Goal: Transaction & Acquisition: Purchase product/service

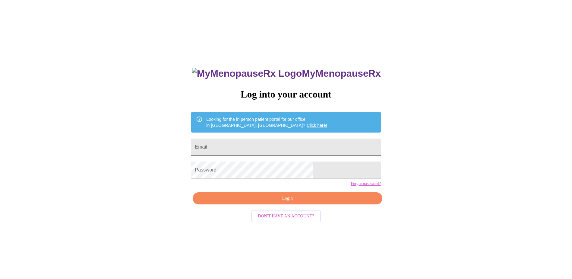
click at [296, 151] on input "Email" at bounding box center [286, 147] width 190 height 17
type input "[EMAIL_ADDRESS][DOMAIN_NAME]"
click at [302, 202] on span "Login" at bounding box center [288, 199] width 176 height 8
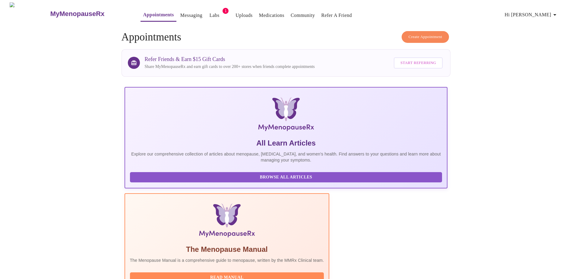
click at [223, 9] on span "1" at bounding box center [226, 11] width 6 height 6
click at [210, 14] on link "Labs" at bounding box center [215, 15] width 10 height 8
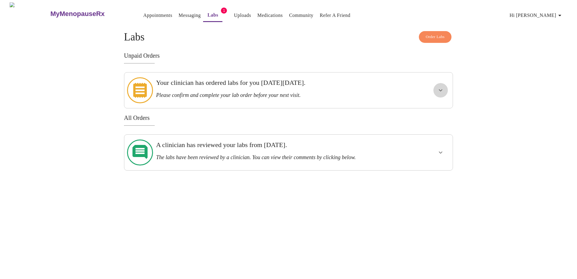
click at [436, 85] on button "show more" at bounding box center [440, 90] width 14 height 14
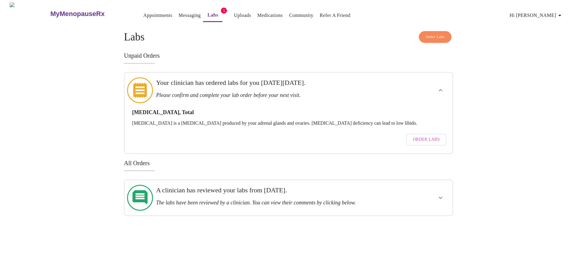
click at [423, 136] on span "Order Labs" at bounding box center [426, 140] width 27 height 8
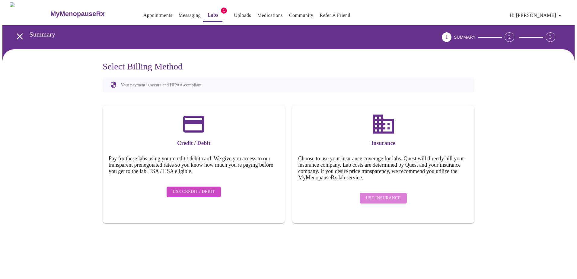
click at [394, 194] on span "Use Insurance" at bounding box center [383, 198] width 35 height 8
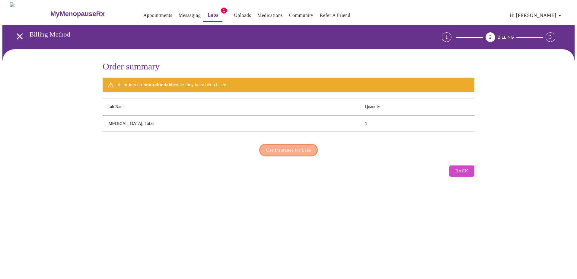
click at [308, 147] on span "Use Insurance for Labs" at bounding box center [288, 150] width 45 height 8
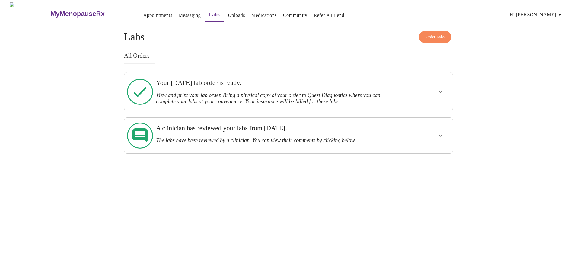
click at [438, 36] on span "Order Labs" at bounding box center [435, 36] width 19 height 7
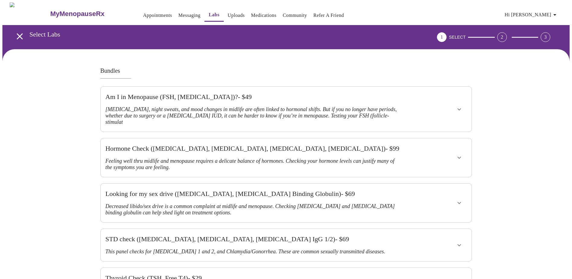
click at [461, 154] on icon "show more" at bounding box center [459, 157] width 7 height 7
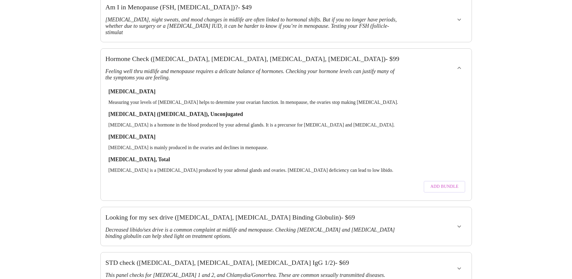
scroll to position [91, 0]
click at [448, 182] on span "Add Bundle" at bounding box center [445, 186] width 28 height 8
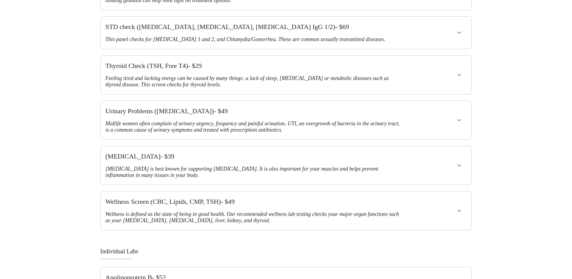
scroll to position [332, 0]
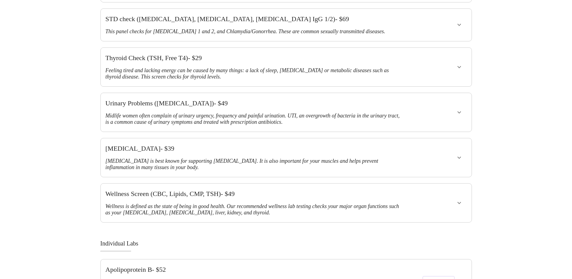
click at [461, 154] on icon "show more" at bounding box center [459, 157] width 7 height 7
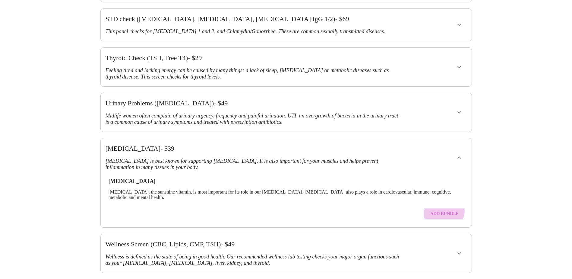
click at [444, 210] on span "Add Bundle" at bounding box center [445, 214] width 28 height 8
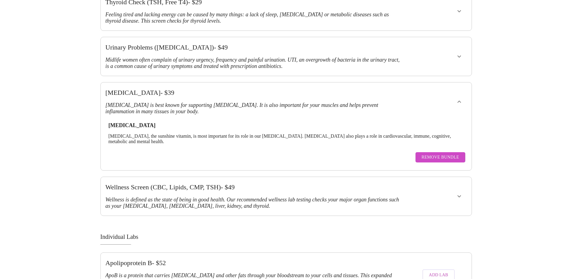
scroll to position [422, 0]
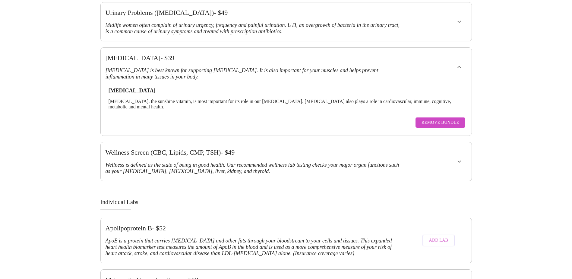
click at [462, 158] on icon "show more" at bounding box center [459, 161] width 7 height 7
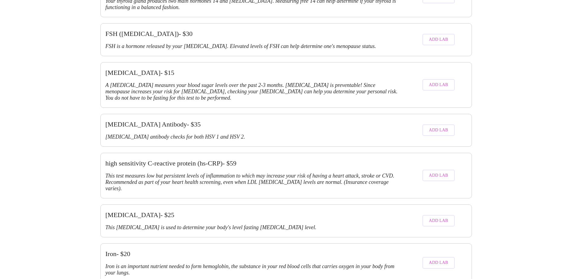
scroll to position [1177, 0]
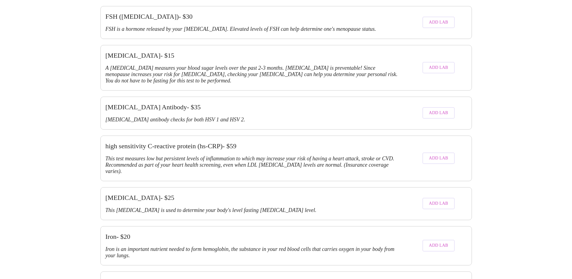
click at [443, 200] on span "Add Lab" at bounding box center [438, 204] width 19 height 8
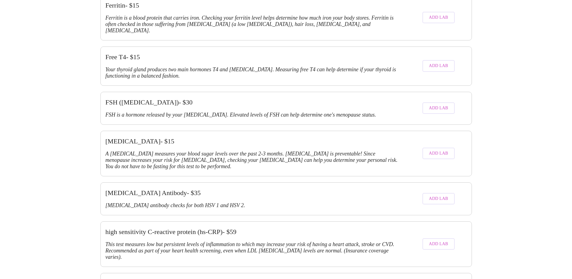
scroll to position [1147, 0]
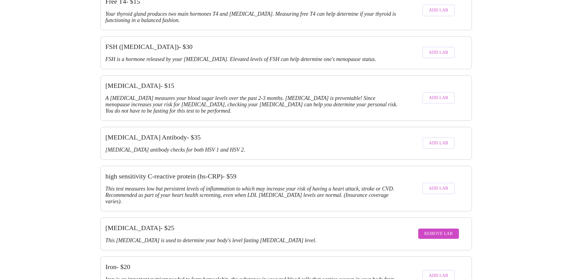
click at [451, 230] on span "Remove Lab" at bounding box center [439, 234] width 29 height 8
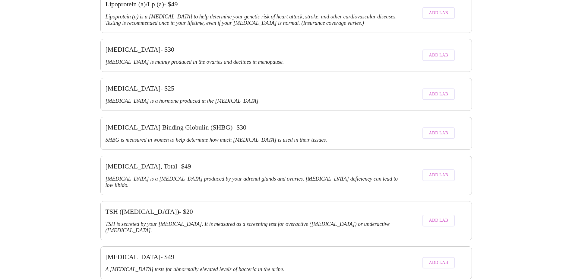
scroll to position [1456, 0]
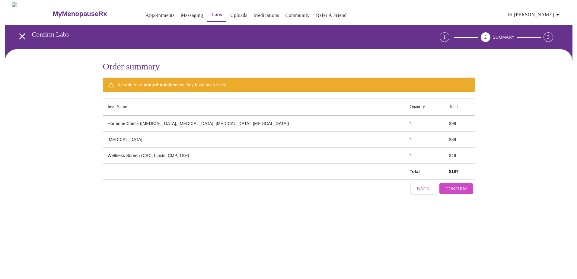
scroll to position [0, 0]
click at [454, 185] on span "Confirm" at bounding box center [455, 189] width 21 height 8
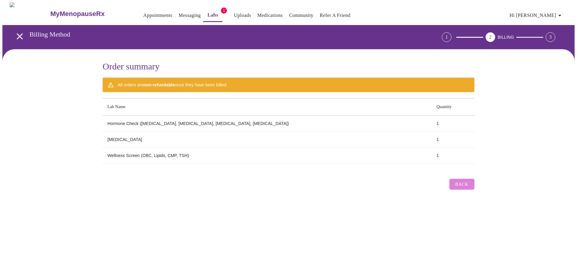
click at [467, 184] on span "Back" at bounding box center [461, 184] width 13 height 8
click at [466, 182] on span "Back" at bounding box center [461, 184] width 13 height 8
click at [468, 181] on span "Back" at bounding box center [461, 184] width 13 height 8
click at [460, 183] on span "Back" at bounding box center [461, 184] width 13 height 8
click at [552, 36] on div "3" at bounding box center [551, 37] width 10 height 10
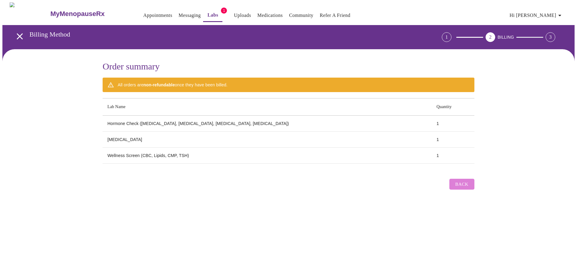
click at [462, 181] on span "Back" at bounding box center [461, 184] width 13 height 8
click at [461, 181] on span "Back" at bounding box center [461, 184] width 13 height 8
click at [466, 183] on span "Back" at bounding box center [461, 184] width 13 height 8
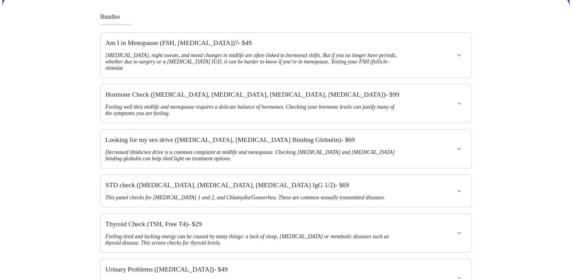
scroll to position [91, 0]
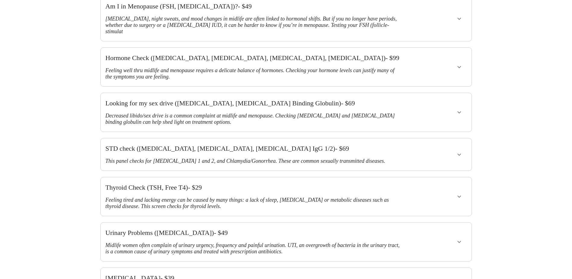
click at [459, 63] on icon "show more" at bounding box center [459, 66] width 7 height 7
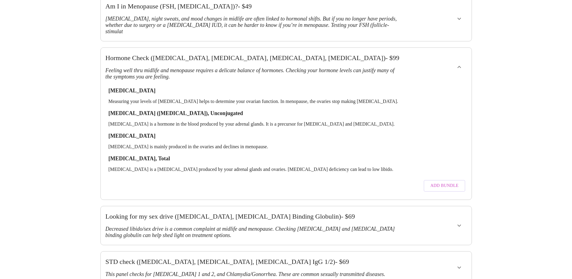
click at [437, 182] on span "Add Bundle" at bounding box center [445, 186] width 28 height 8
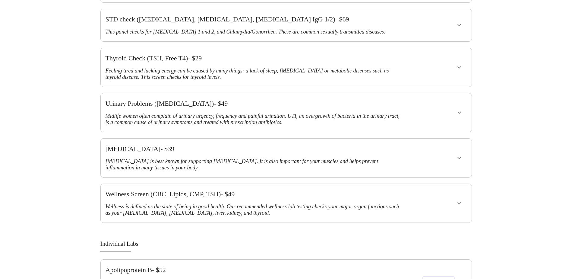
scroll to position [332, 0]
click at [459, 154] on icon "show more" at bounding box center [459, 157] width 7 height 7
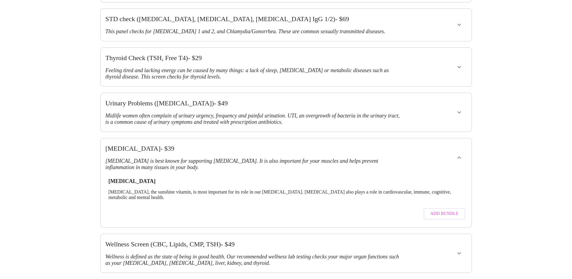
click at [440, 210] on span "Add Bundle" at bounding box center [445, 214] width 28 height 8
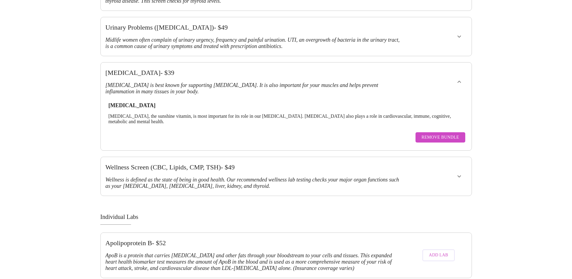
scroll to position [422, 0]
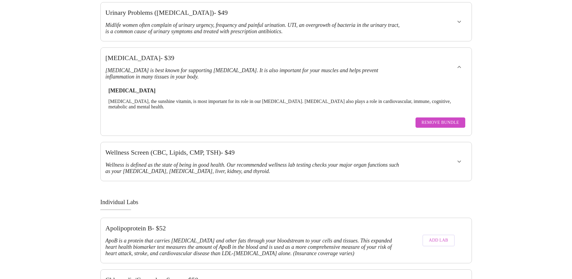
click at [459, 161] on icon "show more" at bounding box center [460, 162] width 4 height 2
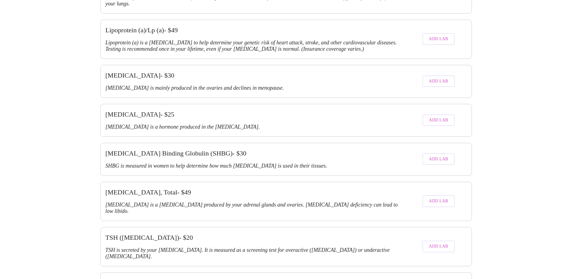
scroll to position [1456, 0]
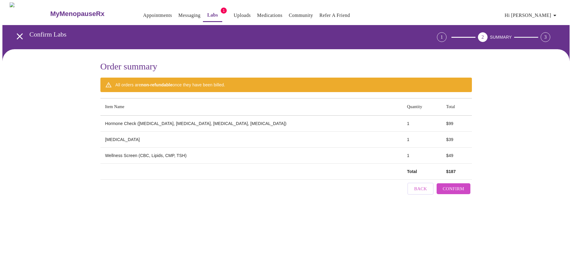
scroll to position [0, 0]
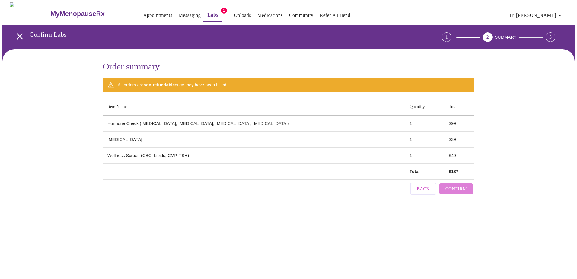
click at [455, 185] on span "Confirm" at bounding box center [455, 189] width 21 height 8
click at [467, 180] on span "Back" at bounding box center [461, 184] width 13 height 8
click at [467, 181] on span "Back" at bounding box center [461, 184] width 13 height 8
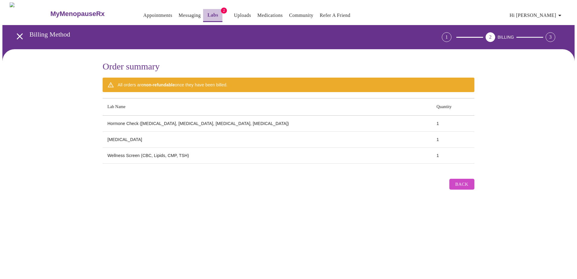
click at [207, 11] on link "Labs" at bounding box center [212, 15] width 11 height 8
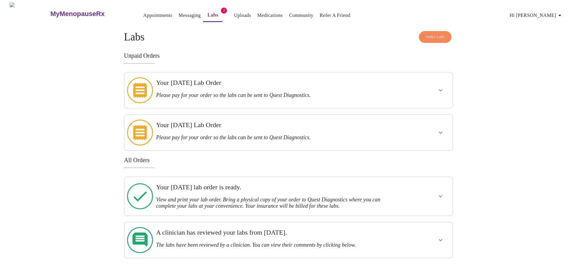
click at [439, 89] on icon "show more" at bounding box center [440, 90] width 7 height 7
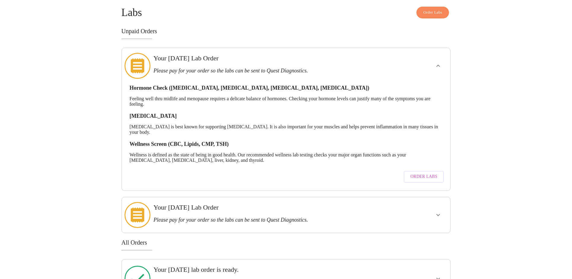
scroll to position [60, 0]
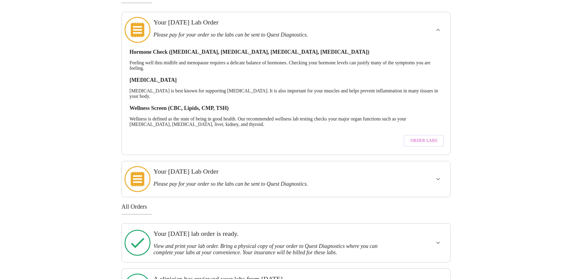
click at [437, 175] on icon "show more" at bounding box center [438, 178] width 7 height 7
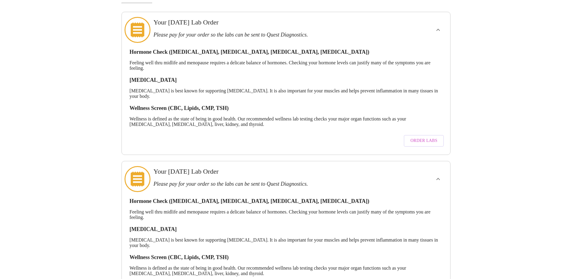
click at [439, 136] on button "Order Labs" at bounding box center [424, 141] width 40 height 12
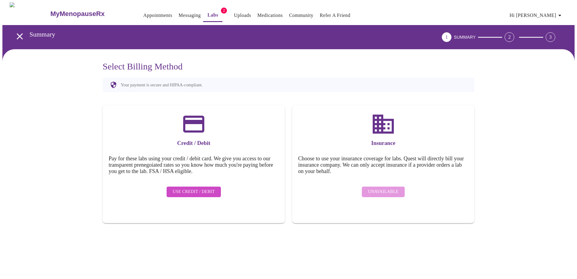
click at [384, 192] on div "Unavailable" at bounding box center [383, 191] width 170 height 17
click at [202, 20] on div "MyMenopauseRx Appointments Messaging Labs 2 Uploads Medications Community Refer…" at bounding box center [288, 13] width 572 height 23
click at [207, 13] on link "Labs" at bounding box center [212, 15] width 11 height 8
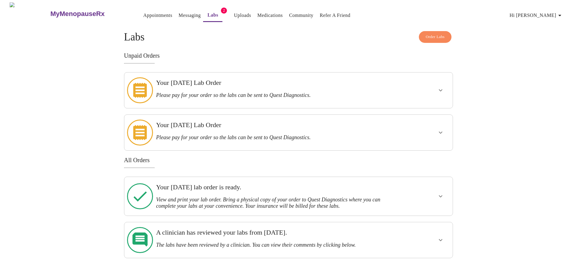
click at [439, 195] on icon "show more" at bounding box center [441, 196] width 4 height 2
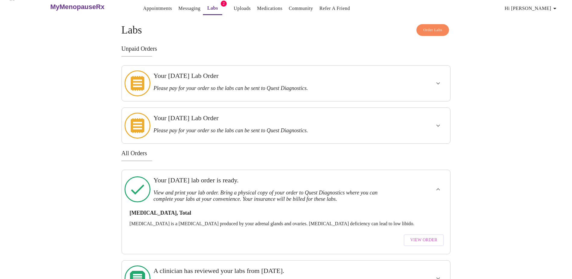
scroll to position [13, 0]
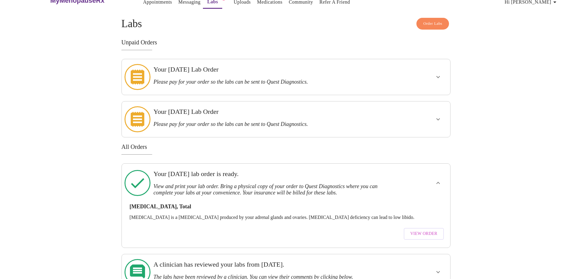
click at [418, 230] on span "View Order" at bounding box center [424, 234] width 27 height 8
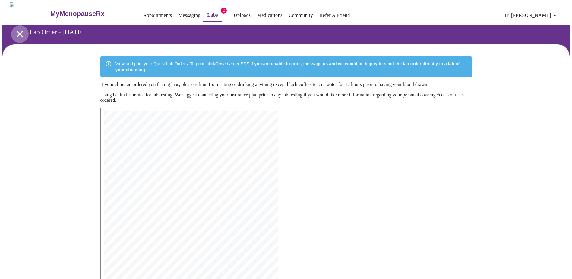
click at [20, 31] on icon "open drawer" at bounding box center [19, 34] width 11 height 11
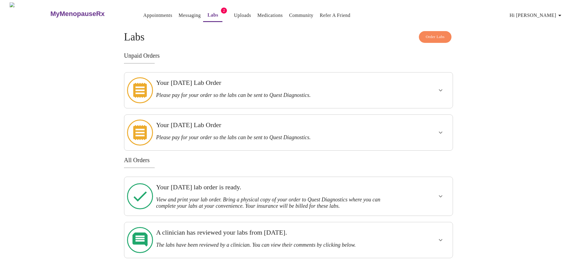
click at [179, 11] on link "Messaging" at bounding box center [190, 15] width 22 height 8
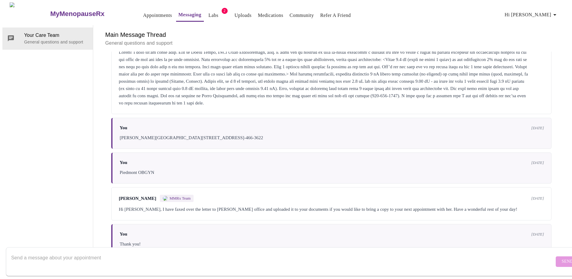
scroll to position [841, 0]
click at [159, 253] on textarea "Send a message about your appointment" at bounding box center [283, 261] width 544 height 19
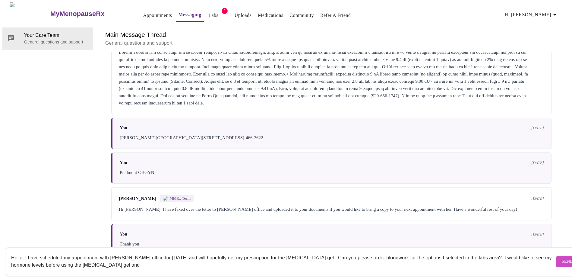
drag, startPoint x: 525, startPoint y: 252, endPoint x: 507, endPoint y: 278, distance: 32.0
click at [525, 252] on textarea "Hello, I have scheduled my appointment with Dr. Chin's office for September 30t…" at bounding box center [283, 261] width 544 height 19
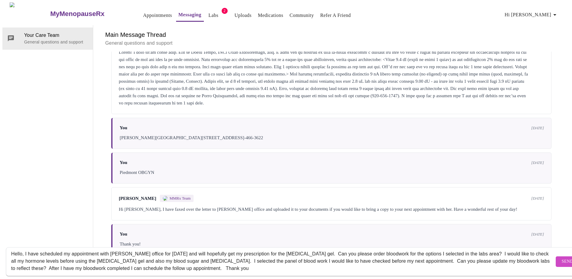
scroll to position [11, 0]
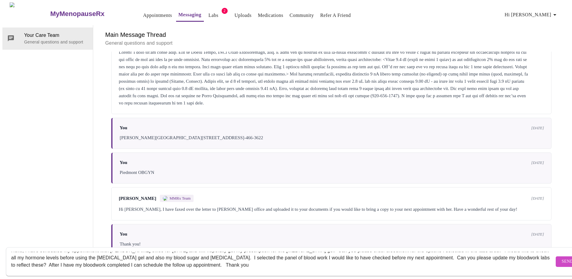
click at [499, 252] on textarea "Hello, I have scheduled my appointment with Dr. Chin's office for September 30t…" at bounding box center [283, 261] width 544 height 19
click at [43, 254] on textarea "Hello, I have scheduled my appointment with Dr. Chin's office for September 30t…" at bounding box center [283, 261] width 544 height 19
click at [183, 254] on textarea "Hello, I have scheduled my appointment with Dr. Chin's office for September 30t…" at bounding box center [283, 261] width 544 height 19
type textarea "Hello, I have scheduled my appointment with Dr. Chin's office for September 30t…"
click at [562, 258] on span "Send" at bounding box center [567, 262] width 11 height 8
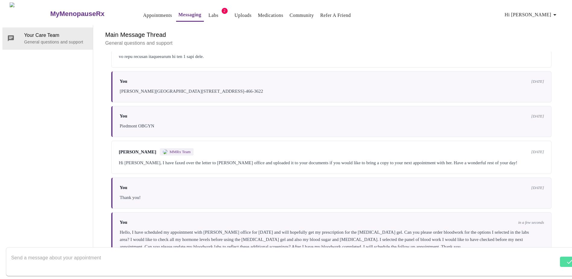
scroll to position [892, 0]
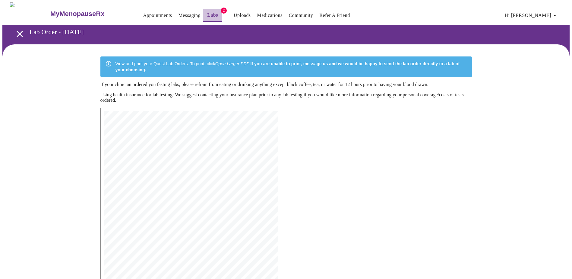
click at [207, 11] on link "Labs" at bounding box center [212, 15] width 11 height 8
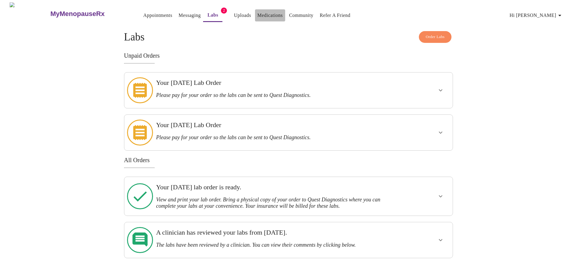
click at [257, 15] on link "Medications" at bounding box center [269, 15] width 25 height 8
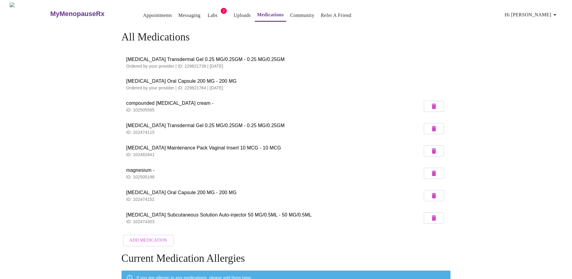
click at [293, 14] on link "Community" at bounding box center [302, 15] width 24 height 8
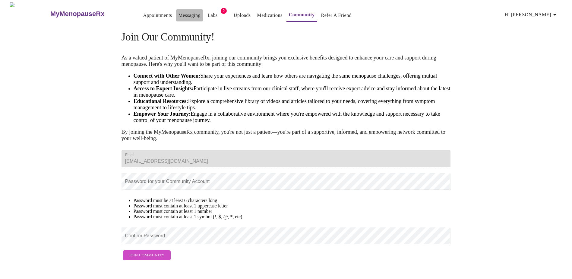
click at [179, 13] on link "Messaging" at bounding box center [190, 15] width 22 height 8
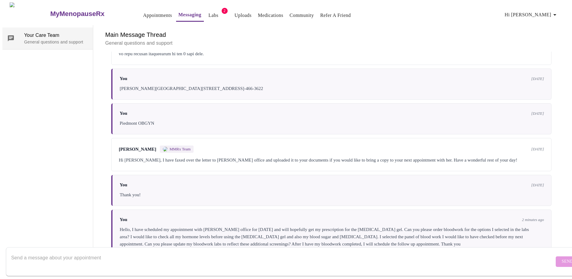
scroll to position [892, 0]
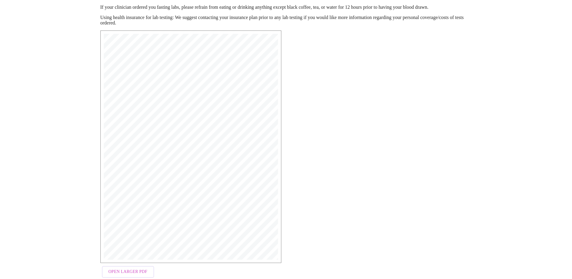
scroll to position [92, 0]
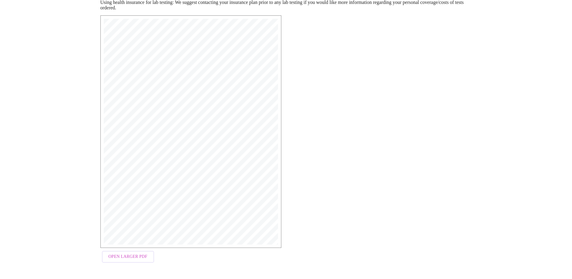
click at [131, 257] on span "Open Larger PDF" at bounding box center [128, 257] width 39 height 8
